Goal: Check status

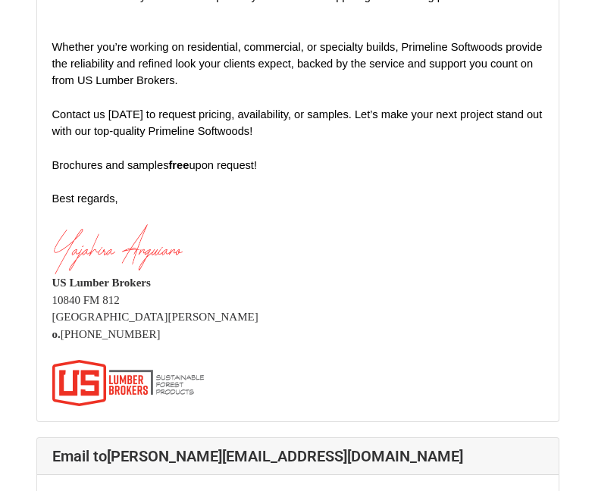
scroll to position [606, 0]
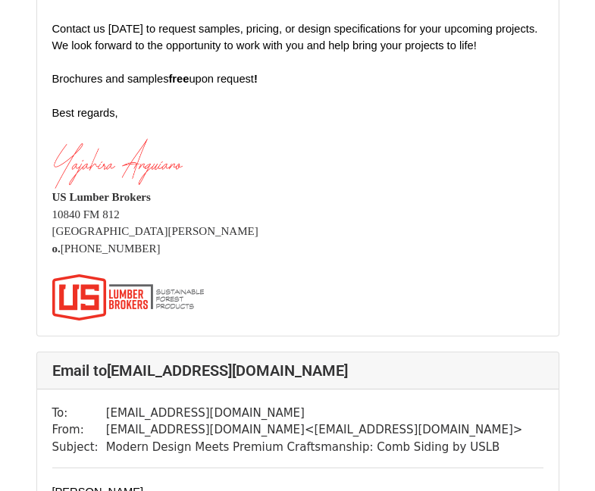
scroll to position [6668, 0]
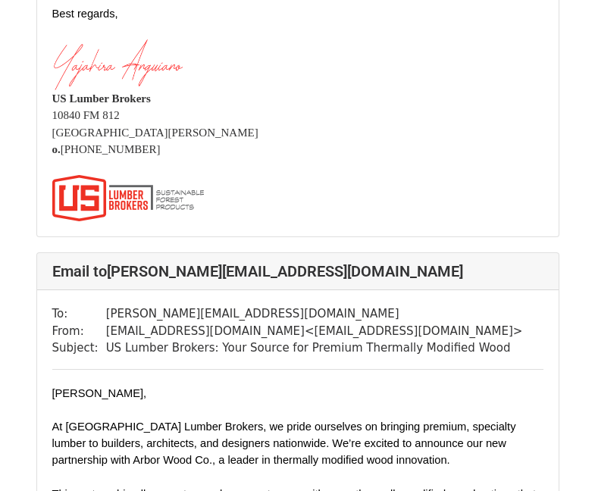
scroll to position [3334, 0]
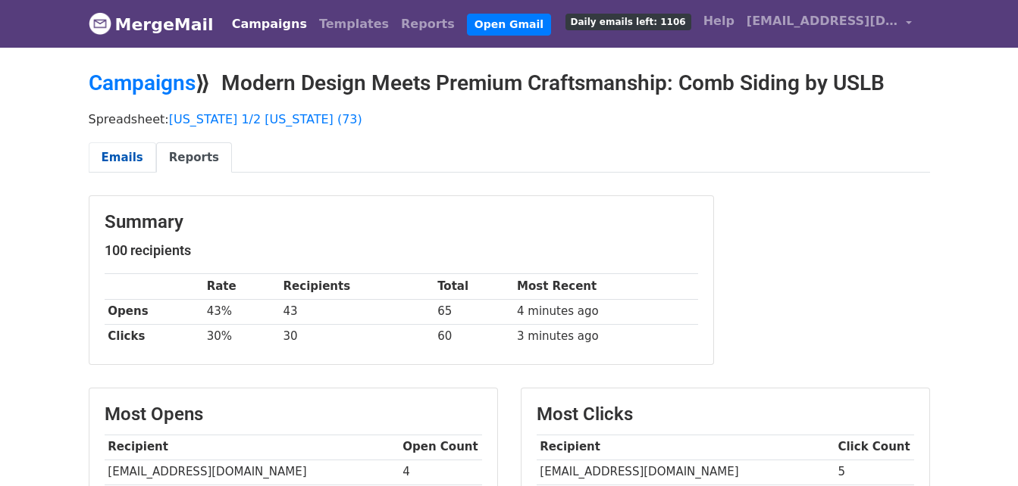
click at [132, 156] on link "Emails" at bounding box center [122, 157] width 67 height 31
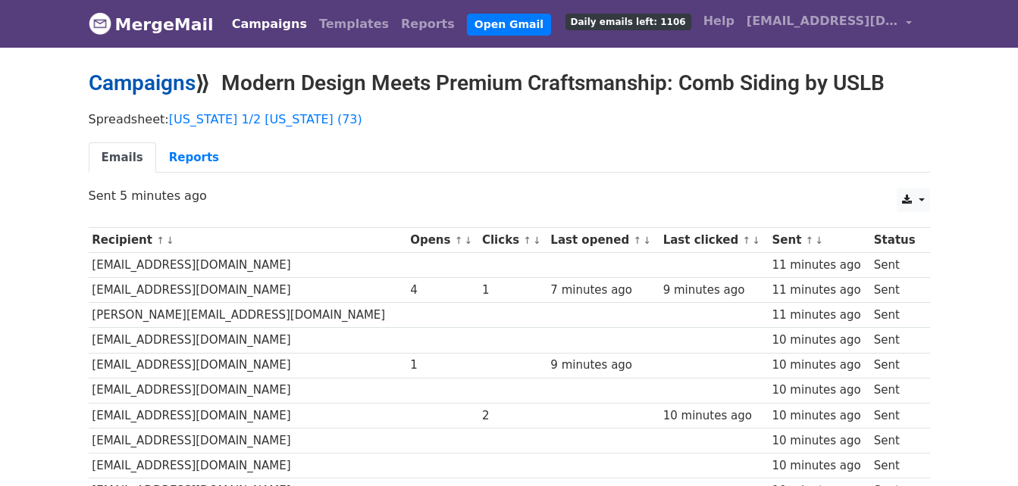
click at [174, 75] on link "Campaigns" at bounding box center [142, 82] width 107 height 25
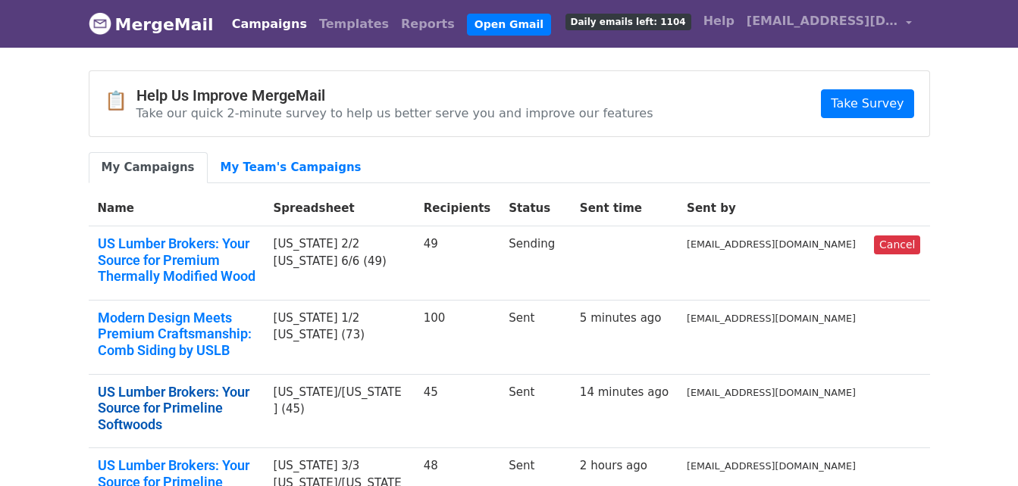
click at [244, 384] on link "US Lumber Brokers: Your Source for Primeline Softwoods" at bounding box center [177, 408] width 158 height 49
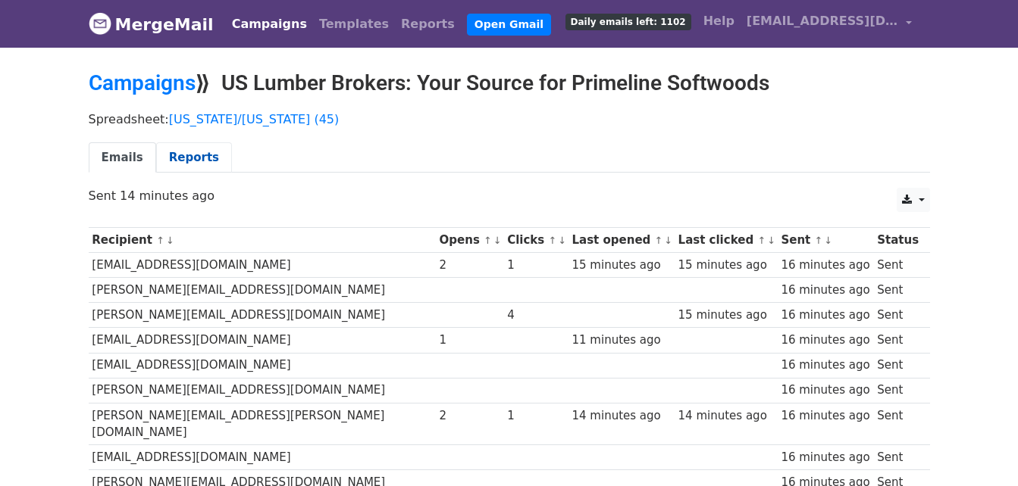
click at [174, 144] on link "Reports" at bounding box center [194, 157] width 76 height 31
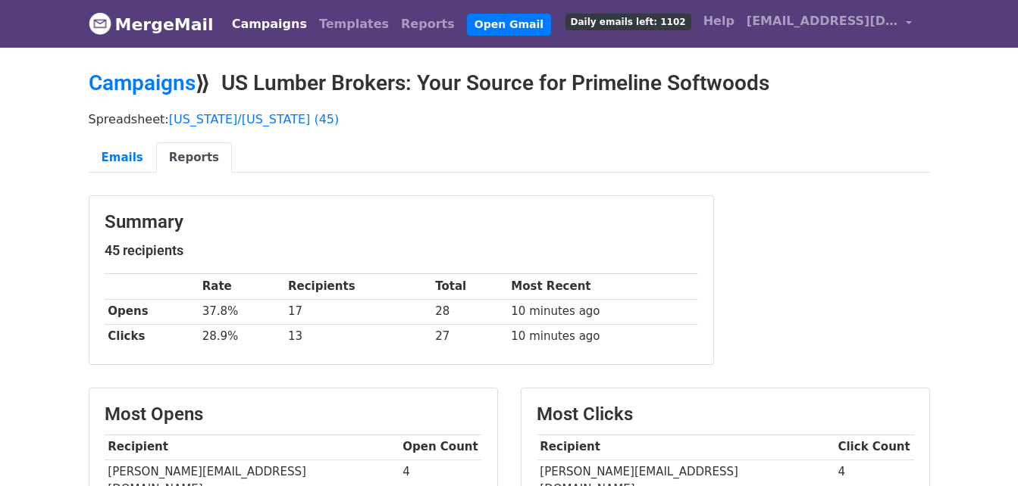
click at [239, 21] on link "Campaigns" at bounding box center [269, 24] width 87 height 30
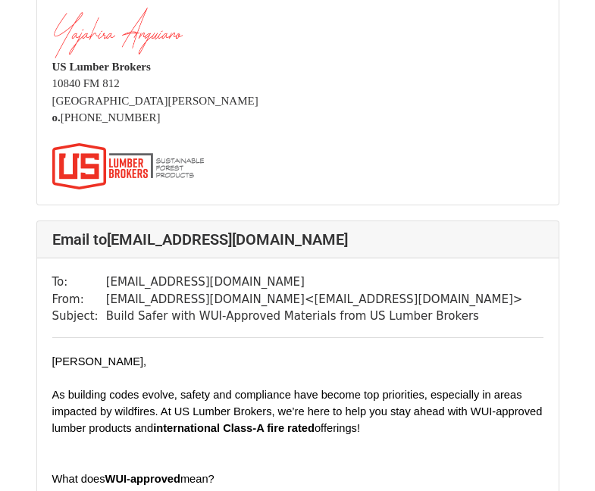
scroll to position [1819, 0]
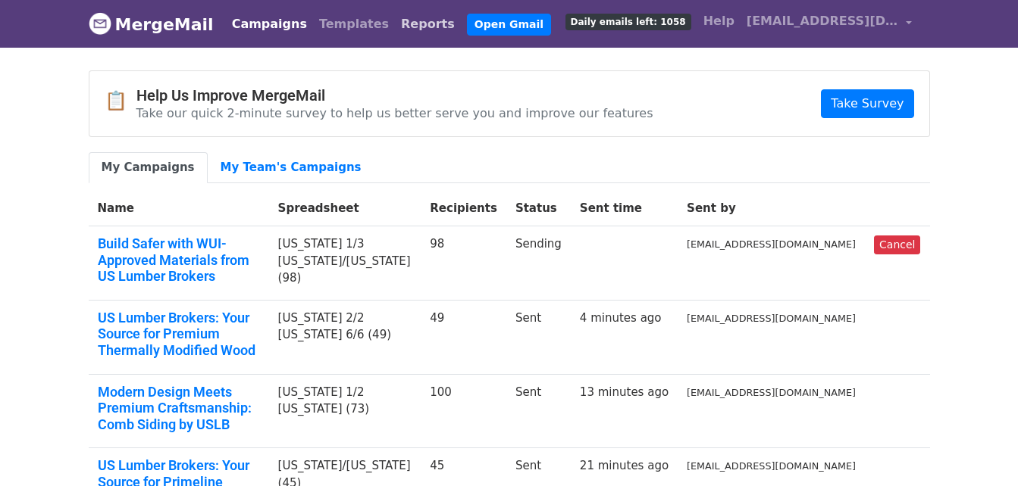
click at [395, 19] on link "Reports" at bounding box center [428, 24] width 66 height 30
click at [395, 28] on link "Reports" at bounding box center [428, 24] width 66 height 30
click at [395, 30] on link "Reports" at bounding box center [428, 24] width 66 height 30
